Goal: Transaction & Acquisition: Purchase product/service

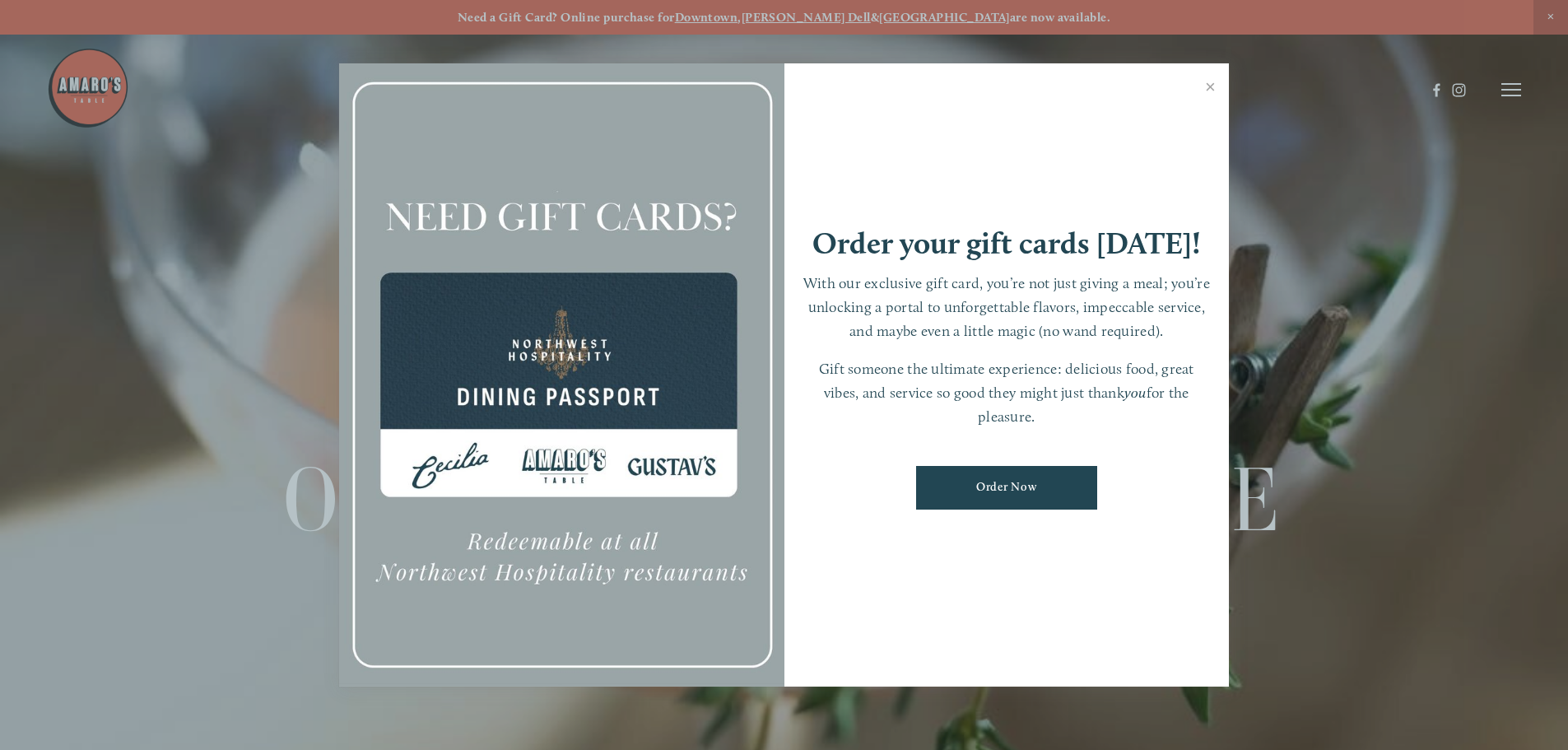
click at [1510, 88] on div at bounding box center [784, 375] width 1568 height 750
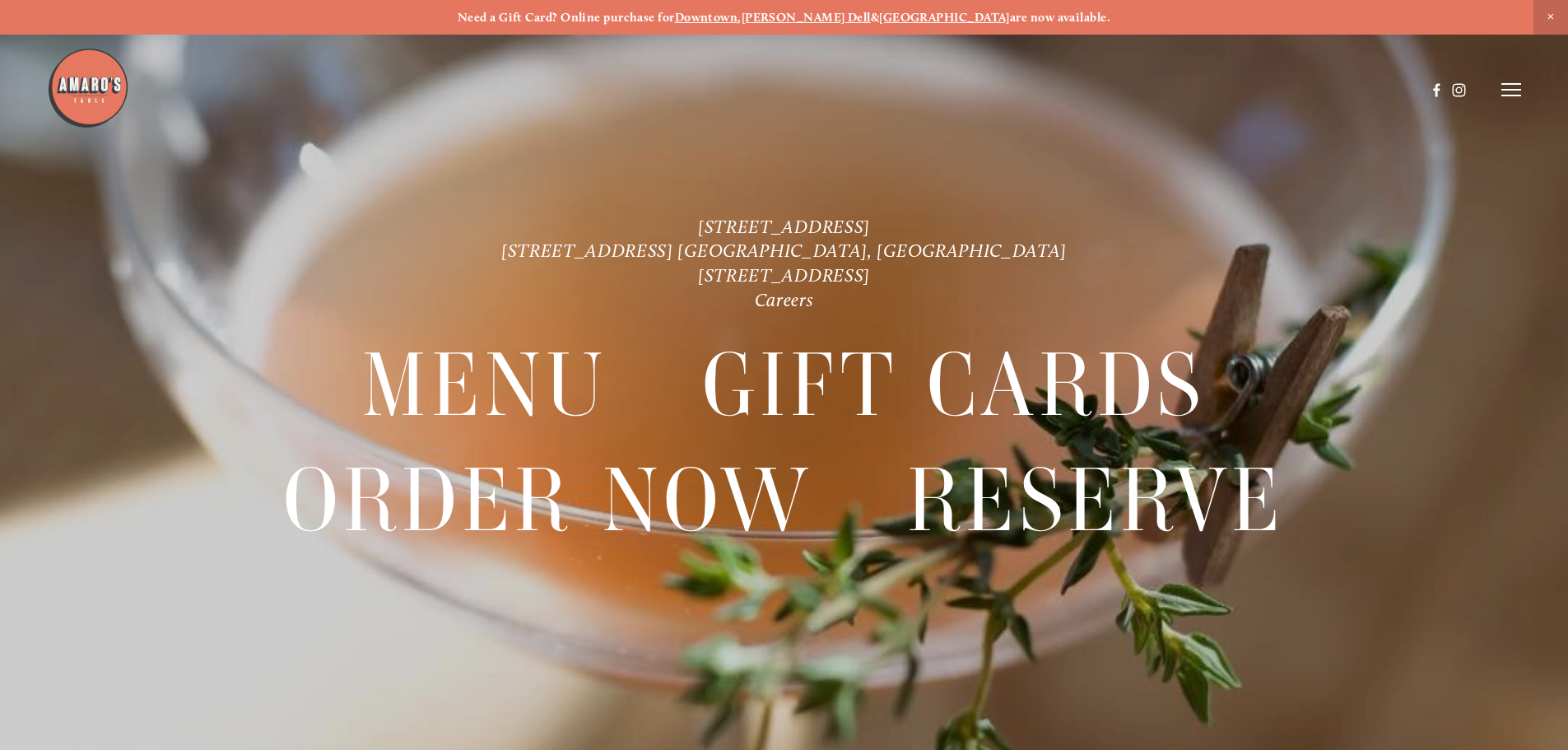
click at [1506, 83] on icon at bounding box center [1511, 90] width 20 height 15
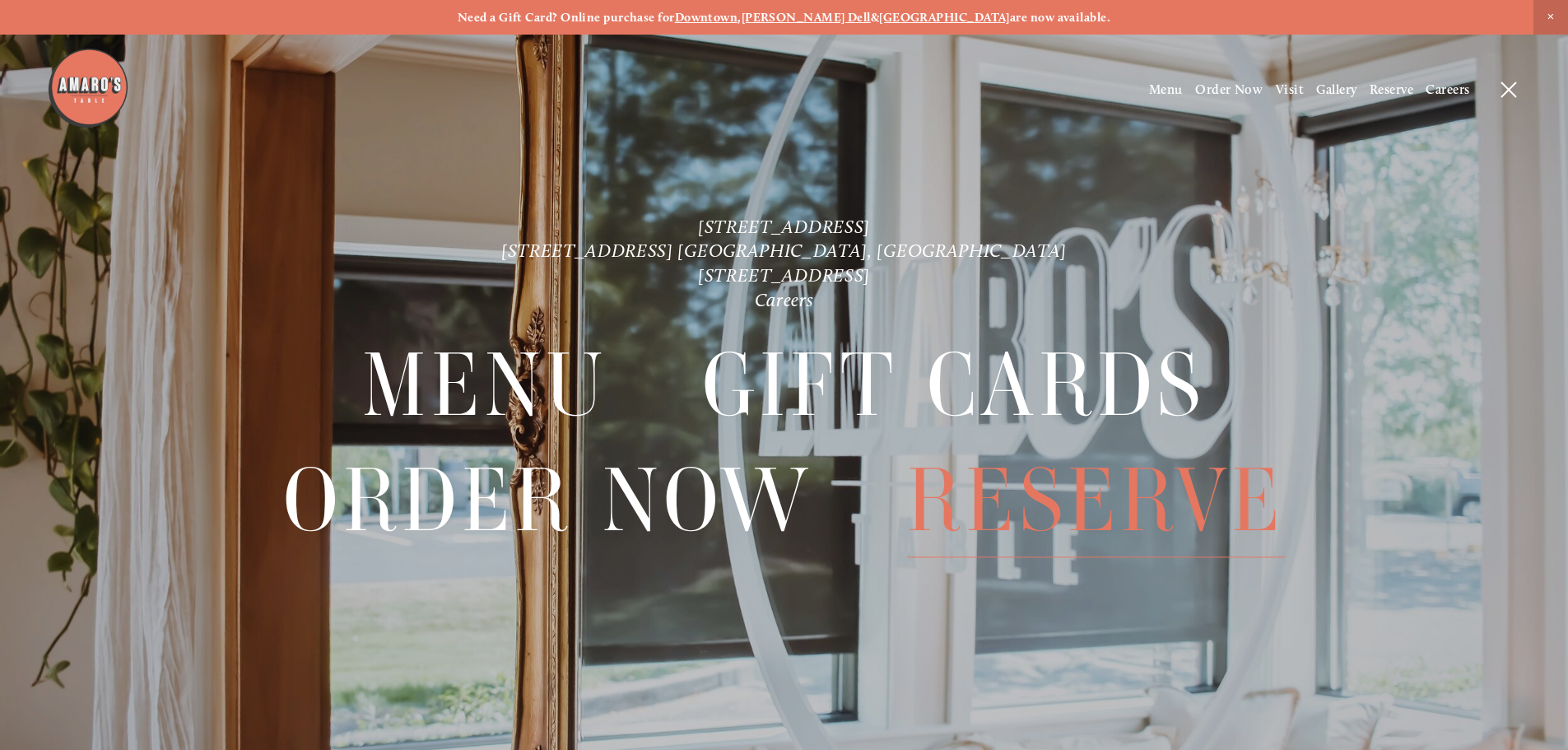
click at [1041, 498] on span "Reserve" at bounding box center [1096, 501] width 378 height 113
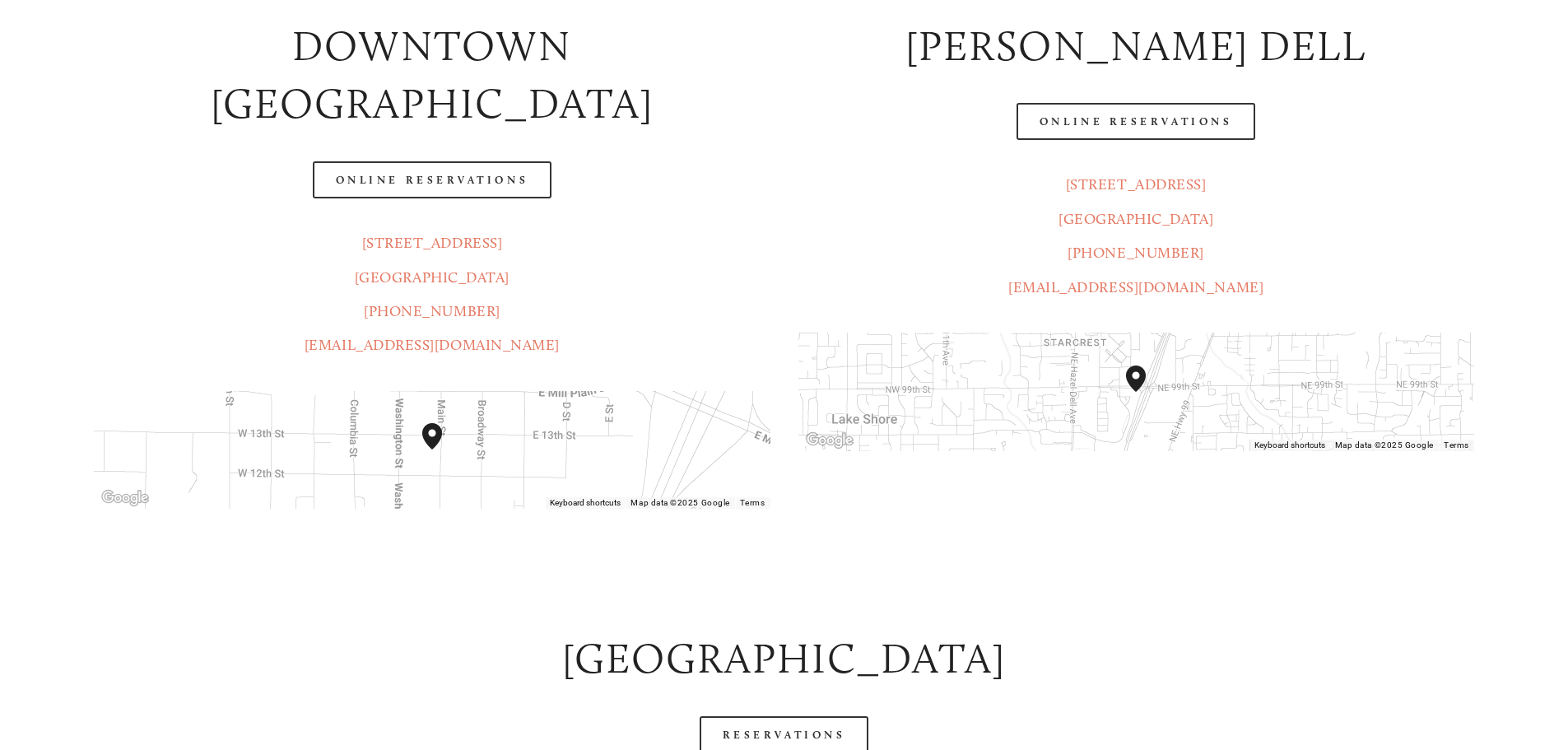
scroll to position [412, 0]
drag, startPoint x: 535, startPoint y: 293, endPoint x: 353, endPoint y: 277, distance: 182.7
click at [353, 277] on p "1220 Main St. Ste. 100 Vancouver, WA 98660 (360) 718-2942 info@amarostable.com" at bounding box center [432, 293] width 676 height 137
copy link "[EMAIL_ADDRESS][DOMAIN_NAME]"
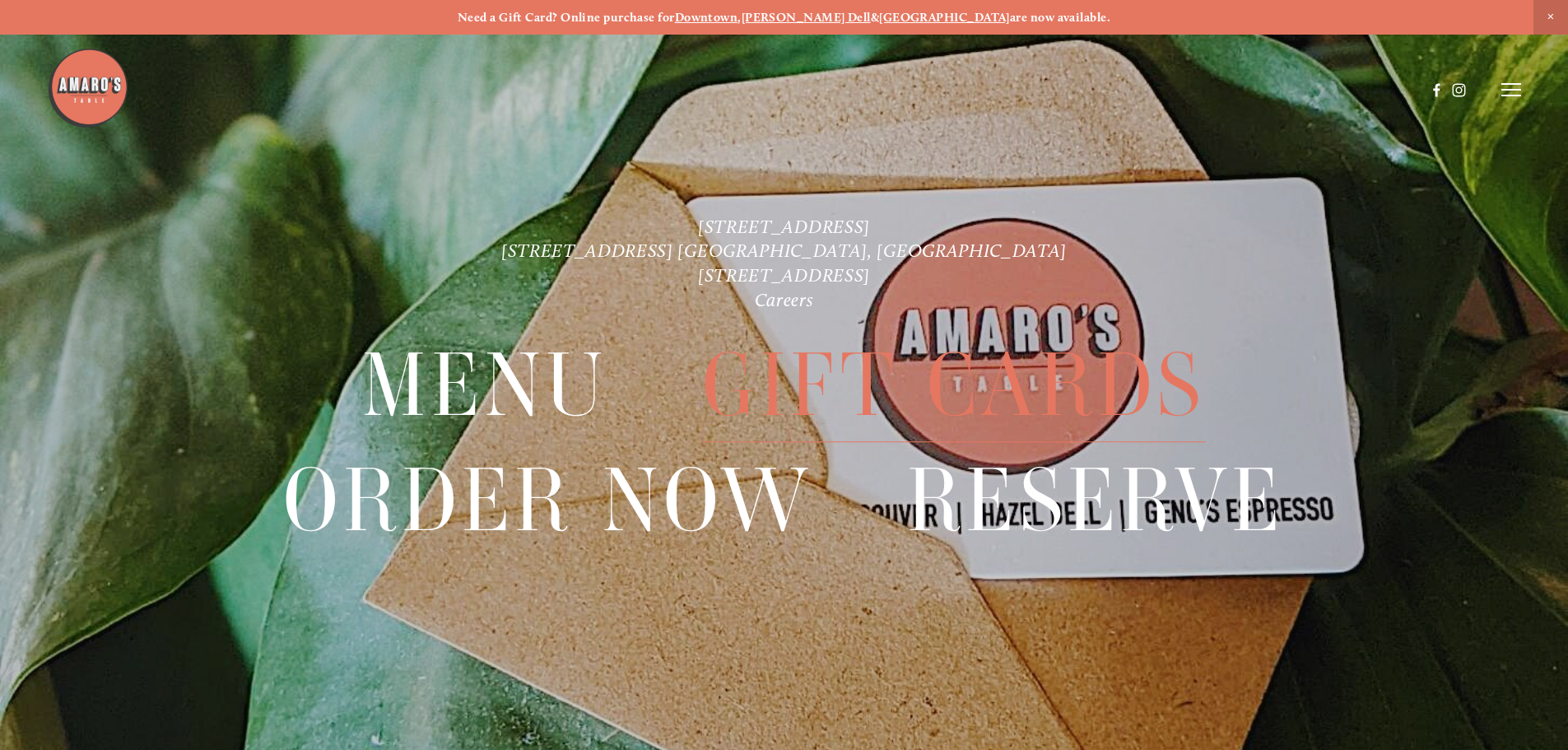
click at [847, 384] on span "Gift Cards" at bounding box center [954, 386] width 504 height 113
